Goal: Task Accomplishment & Management: Use online tool/utility

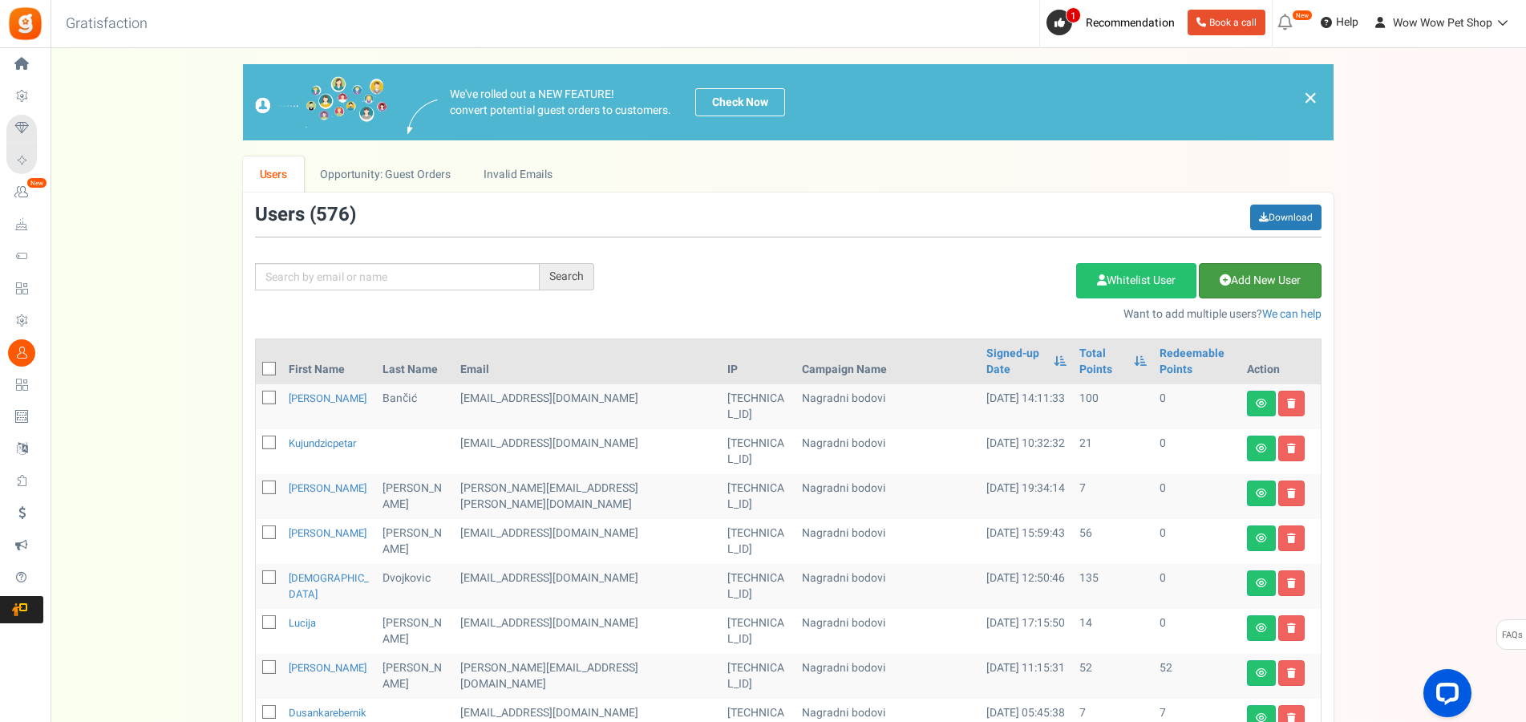
click at [1227, 283] on icon at bounding box center [1225, 279] width 11 height 11
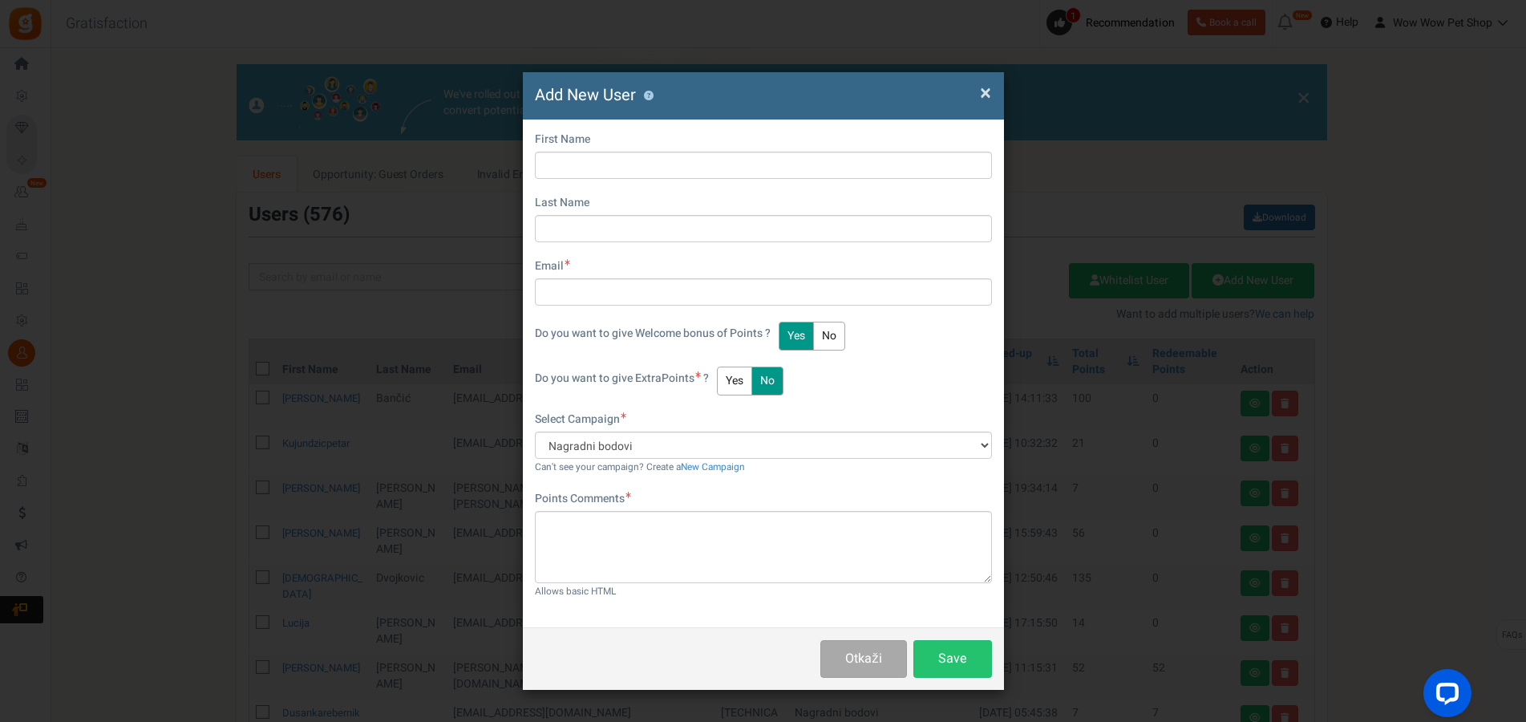
click at [649, 149] on div "First Name" at bounding box center [763, 154] width 457 height 47
click at [645, 159] on input "text" at bounding box center [763, 165] width 457 height 27
type input "Dino"
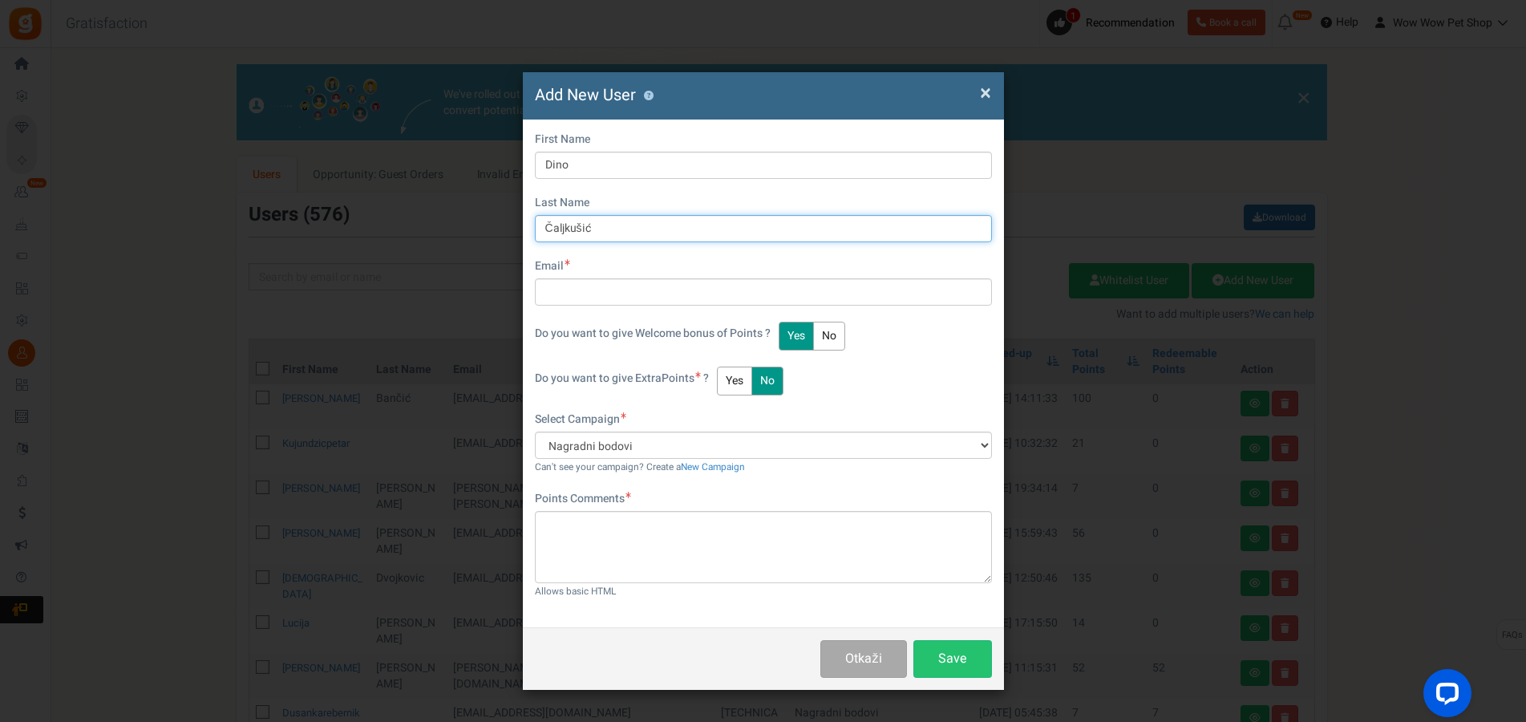
type input "Čaljkušić"
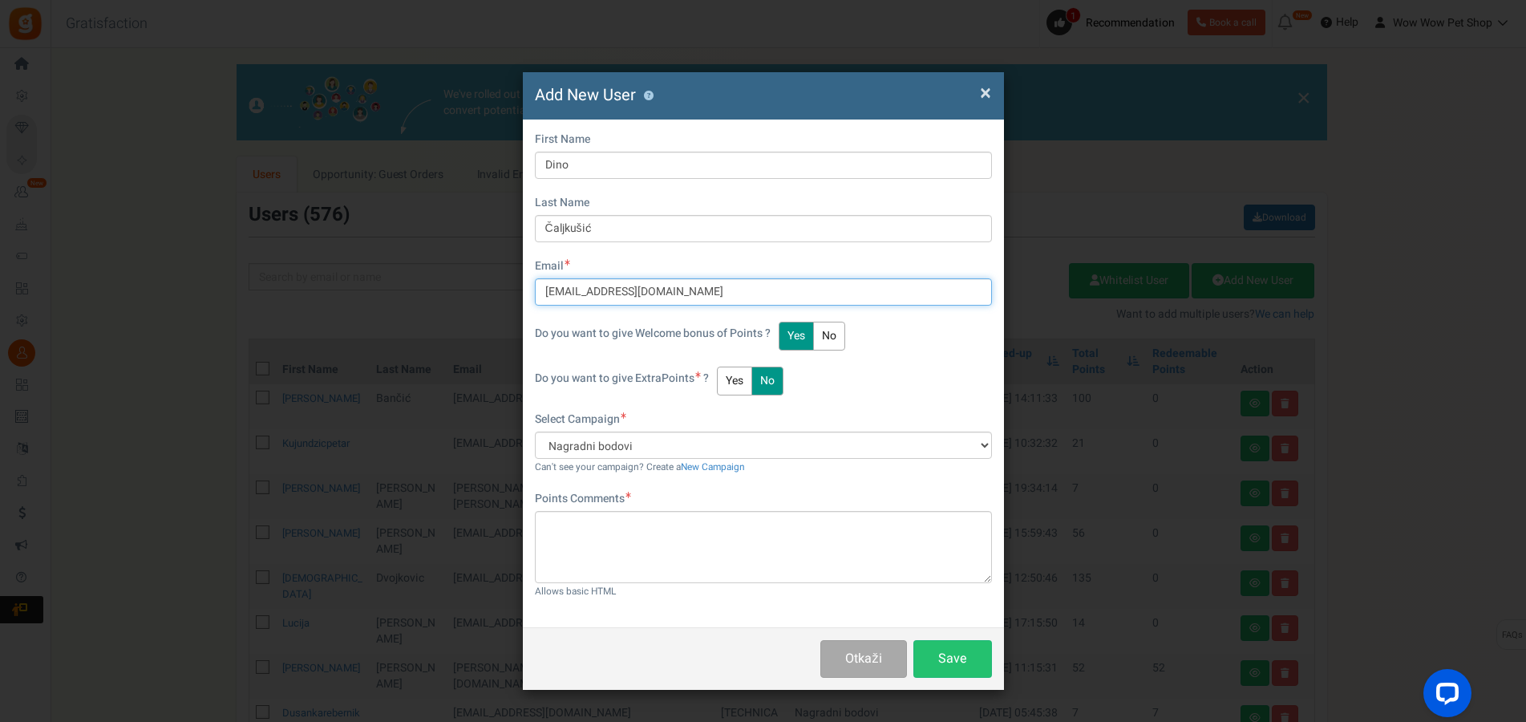
type input "[EMAIL_ADDRESS][DOMAIN_NAME]"
click at [733, 377] on button "Yes" at bounding box center [734, 380] width 35 height 29
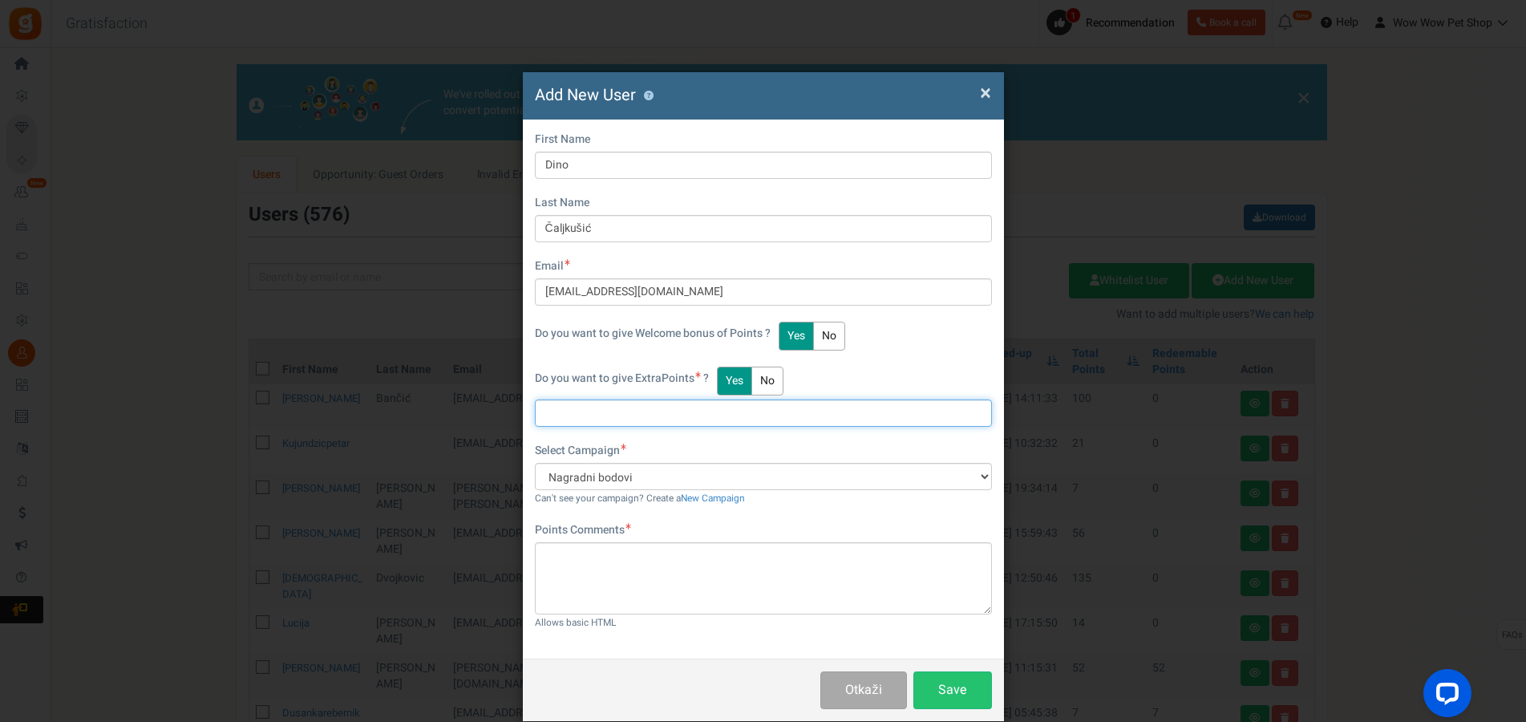
click at [599, 415] on input "text" at bounding box center [763, 412] width 457 height 27
click at [607, 418] on input "text" at bounding box center [763, 412] width 457 height 27
type input "29"
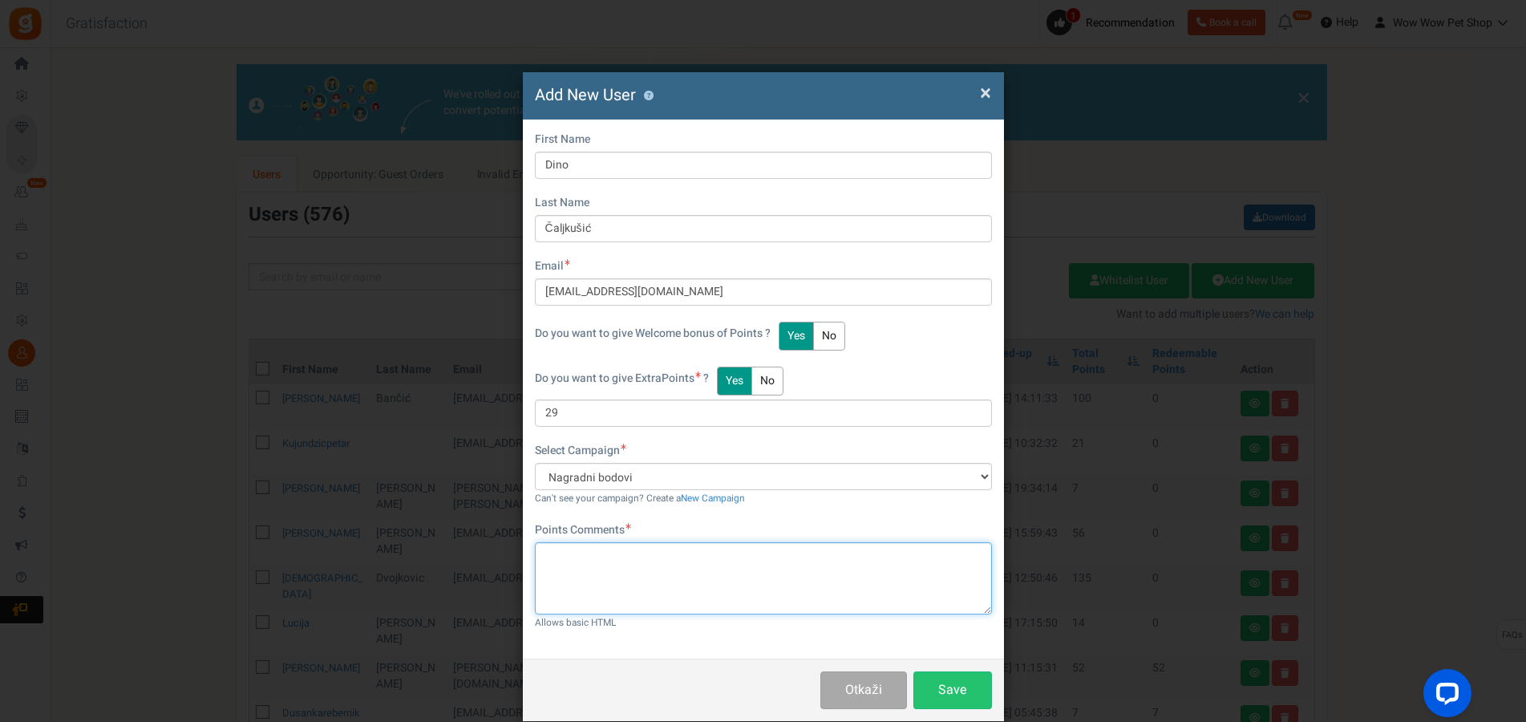
click at [643, 583] on textarea at bounding box center [763, 578] width 457 height 72
paste textarea "1431"
type textarea "Računi br. 1431, 1432 i 1433"
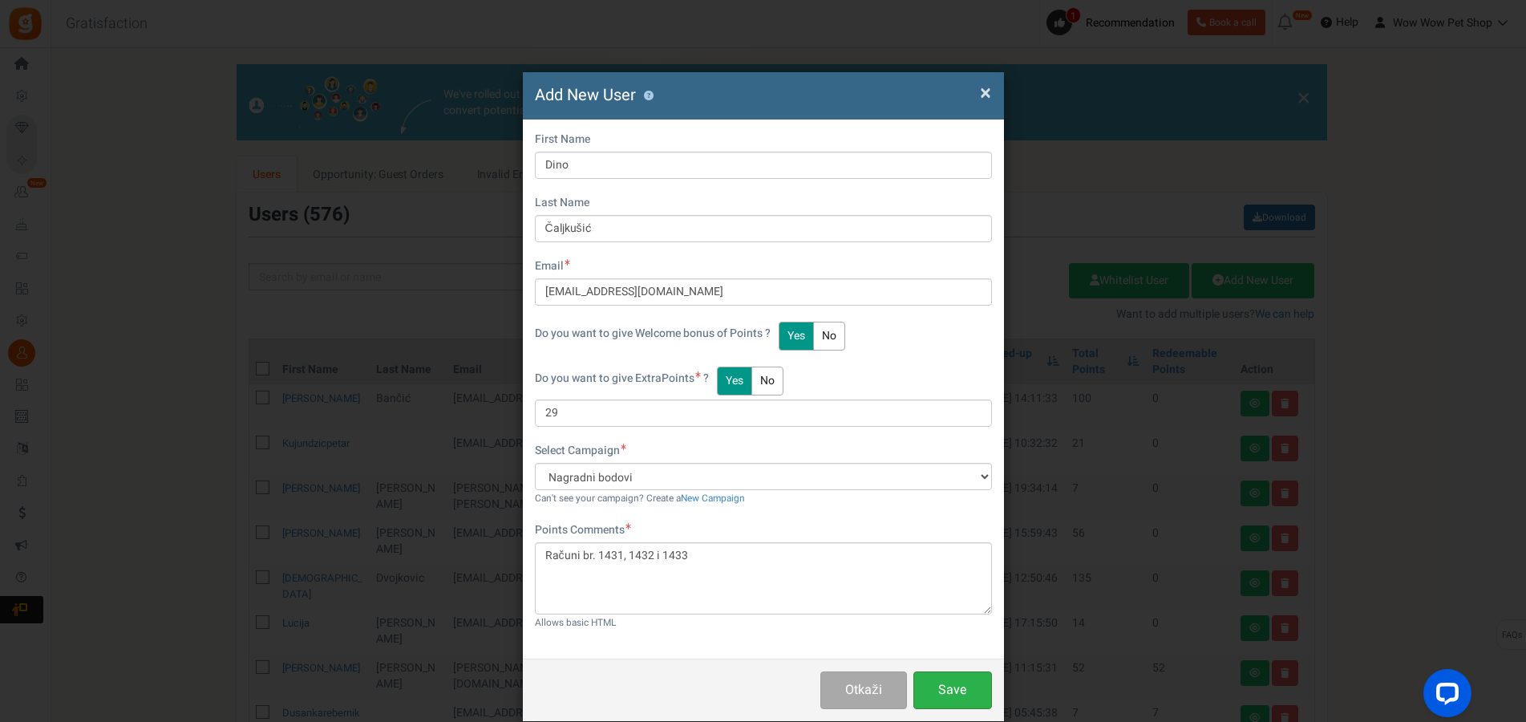
click at [925, 697] on button "Save" at bounding box center [952, 690] width 79 height 38
